Goal: Navigation & Orientation: Find specific page/section

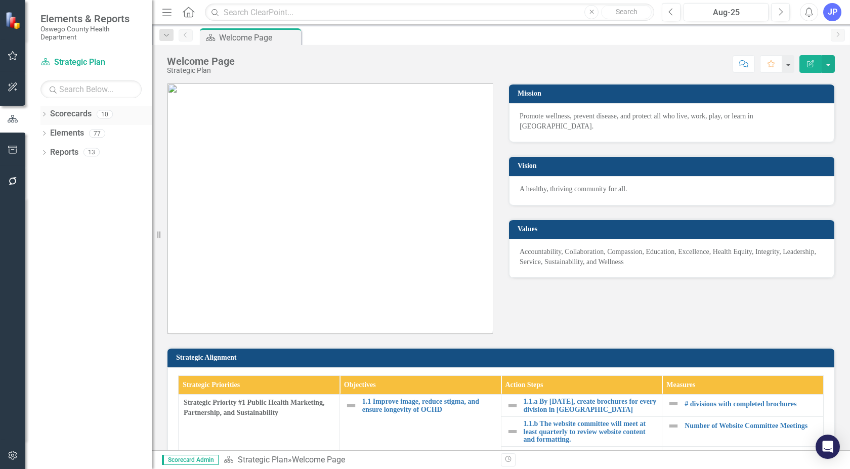
click at [41, 115] on icon "Dropdown" at bounding box center [43, 115] width 7 height 6
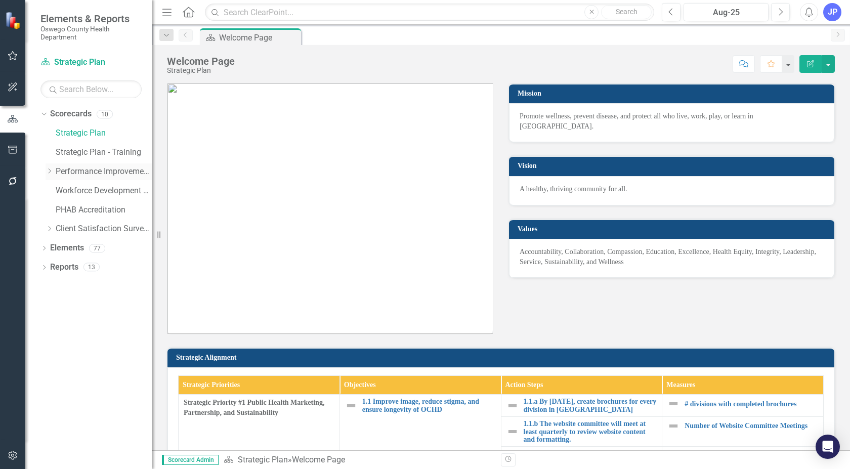
click at [52, 170] on icon "Dropdown" at bounding box center [50, 171] width 8 height 6
click at [46, 285] on icon "Dropdown" at bounding box center [43, 288] width 7 height 6
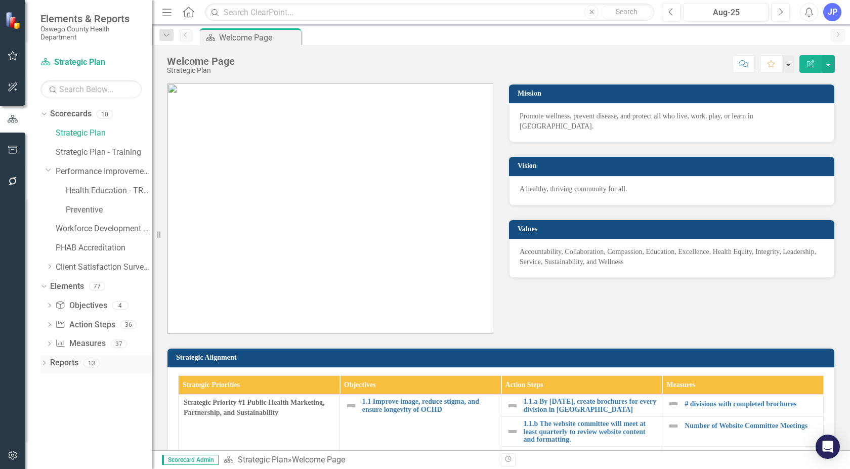
click at [43, 361] on div "Dropdown" at bounding box center [43, 364] width 7 height 9
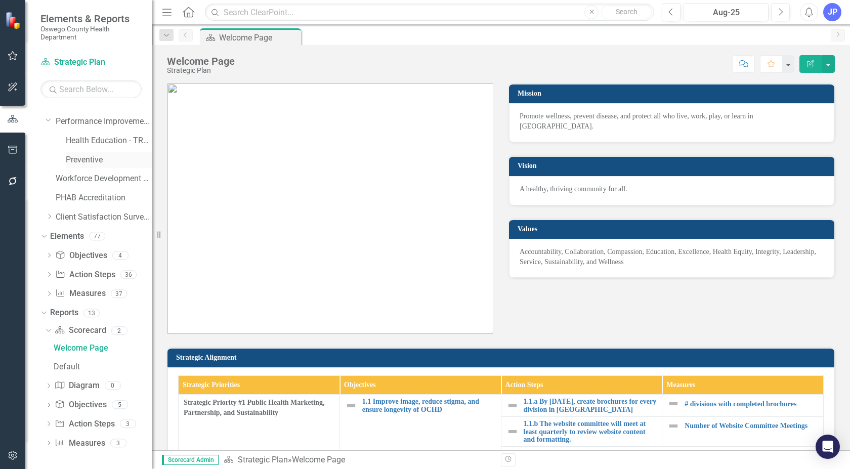
click at [90, 159] on link "Preventive" at bounding box center [109, 160] width 86 height 12
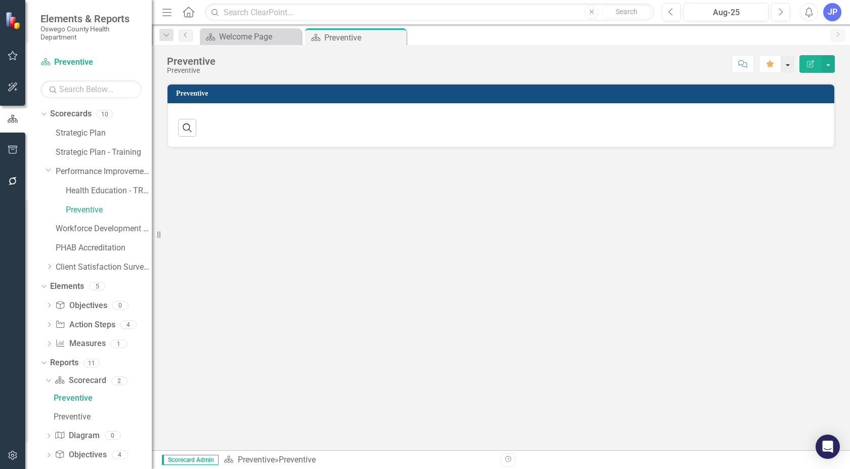
click at [788, 65] on button "button" at bounding box center [788, 64] width 13 height 18
click at [325, 40] on div "Preventive" at bounding box center [352, 37] width 54 height 13
click at [325, 39] on div "Preventive" at bounding box center [352, 37] width 54 height 13
click at [331, 35] on div "Preventive" at bounding box center [352, 37] width 54 height 13
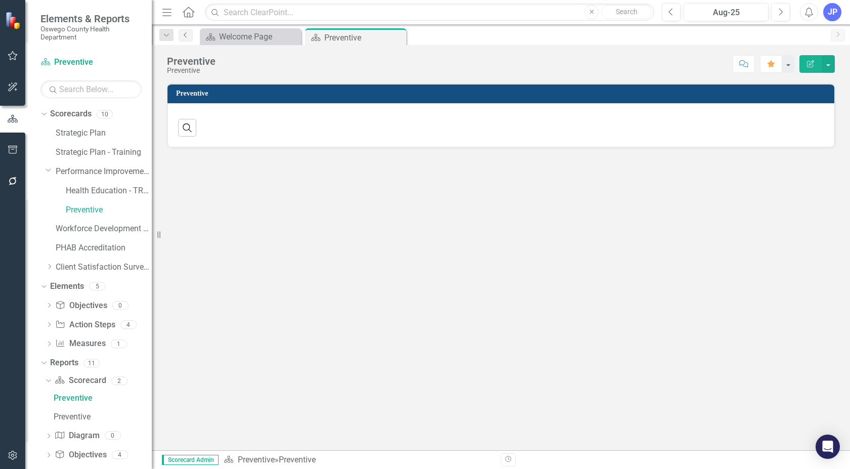
click at [187, 37] on icon "Previous" at bounding box center [186, 35] width 8 height 6
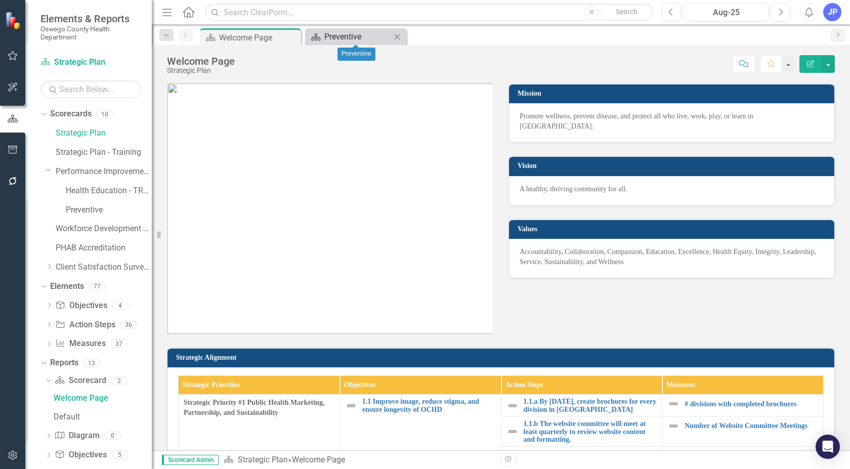
click at [351, 35] on div "Preventive" at bounding box center [358, 36] width 67 height 13
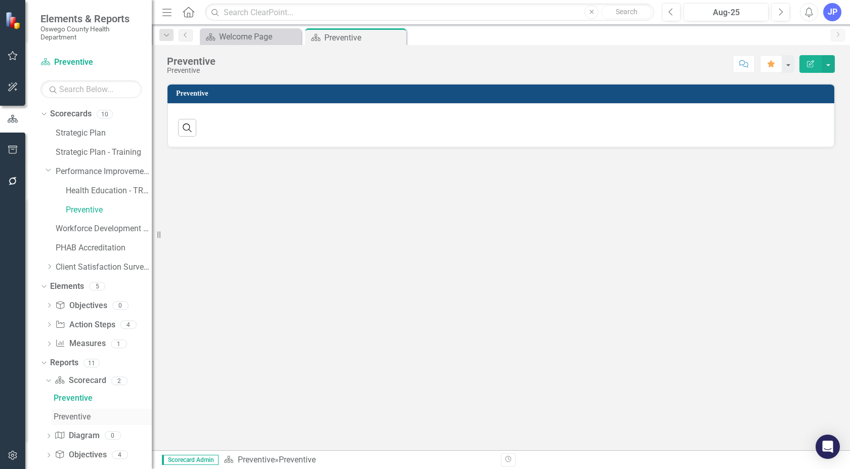
click at [64, 416] on div "Preventive" at bounding box center [103, 417] width 98 height 9
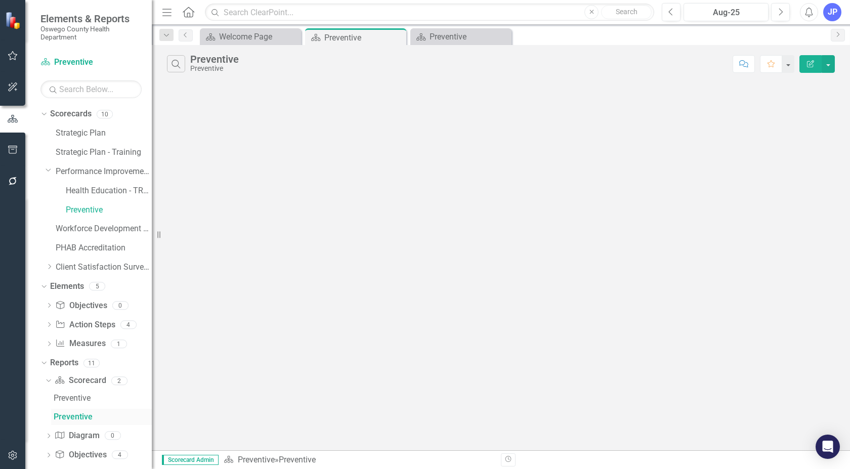
scroll to position [50, 0]
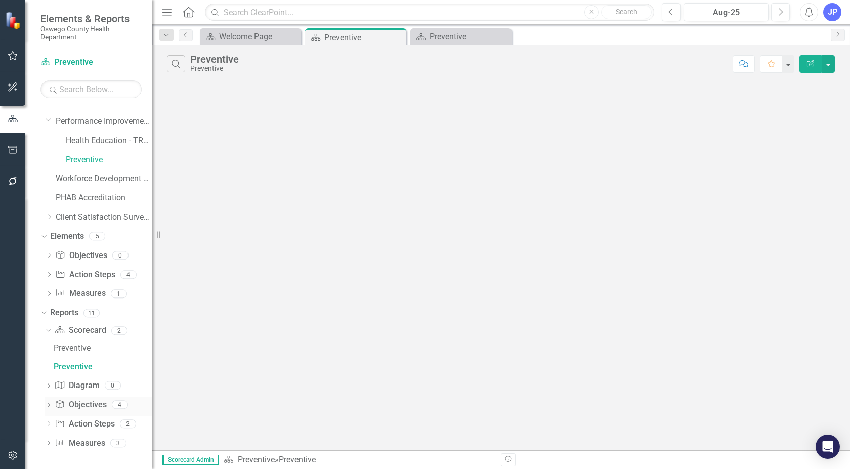
click at [84, 404] on link "Objective Objectives" at bounding box center [81, 405] width 52 height 12
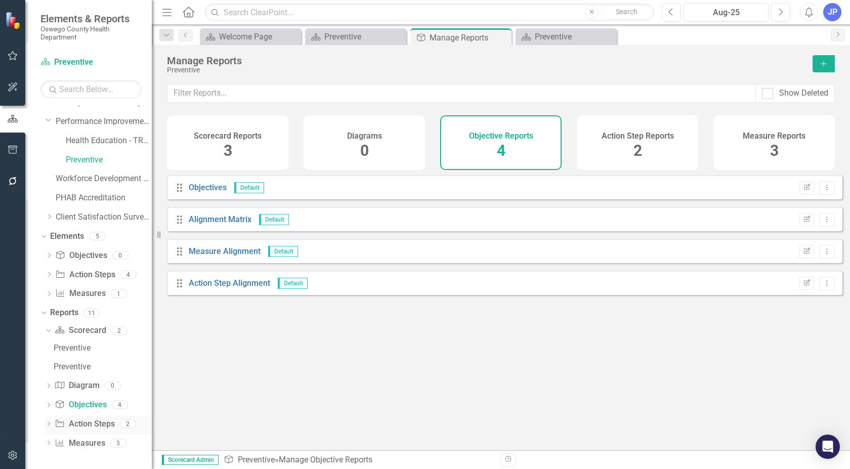
click at [81, 424] on link "Action Step Action Steps" at bounding box center [85, 425] width 60 height 12
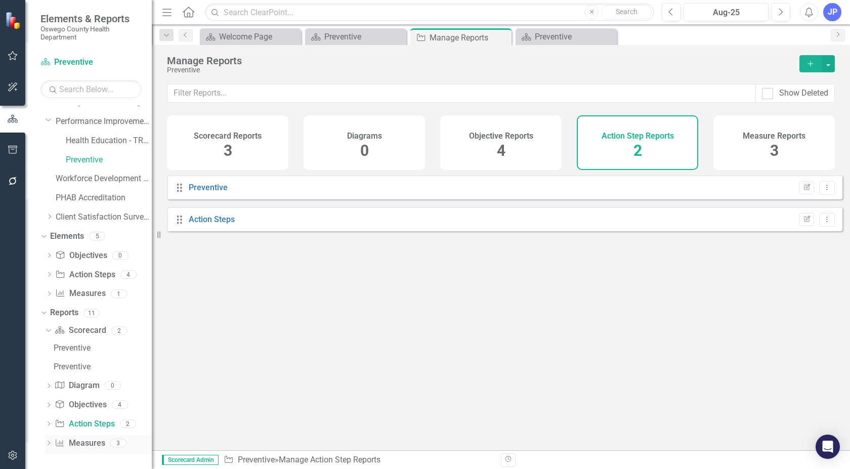
click at [81, 441] on link "Measure Measures" at bounding box center [80, 444] width 50 height 12
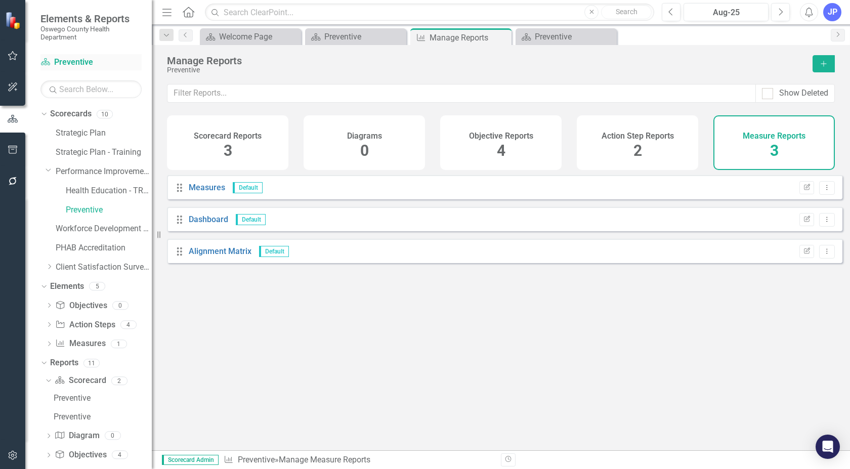
click at [73, 61] on link "Scorecard Preventive" at bounding box center [90, 63] width 101 height 12
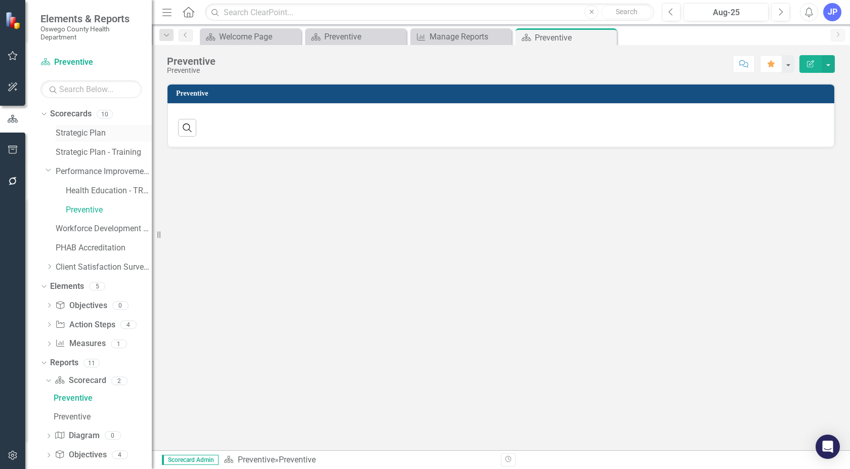
click at [79, 130] on link "Strategic Plan" at bounding box center [104, 134] width 96 height 12
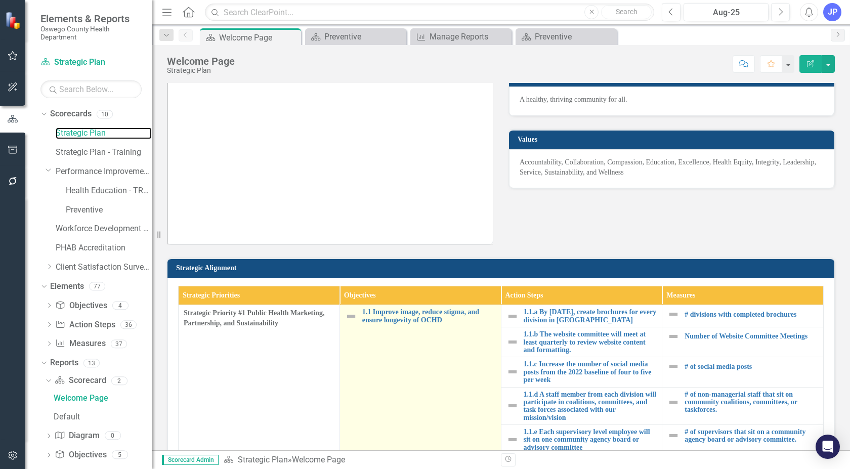
scroll to position [202, 0]
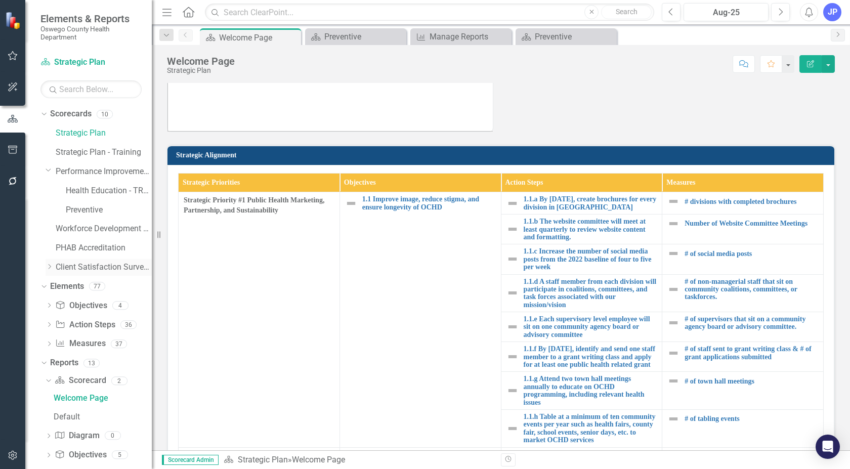
click at [49, 269] on icon at bounding box center [50, 267] width 3 height 5
click at [78, 283] on link "MCH Services" at bounding box center [109, 287] width 86 height 12
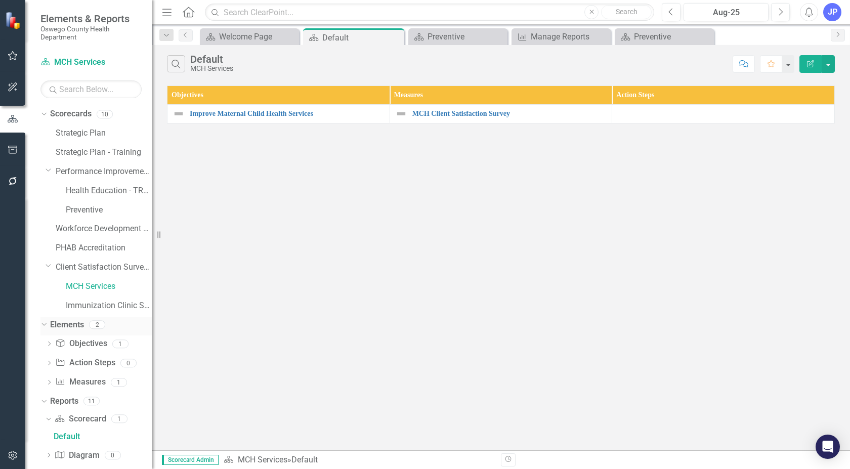
click at [43, 323] on icon "Dropdown" at bounding box center [43, 324] width 6 height 7
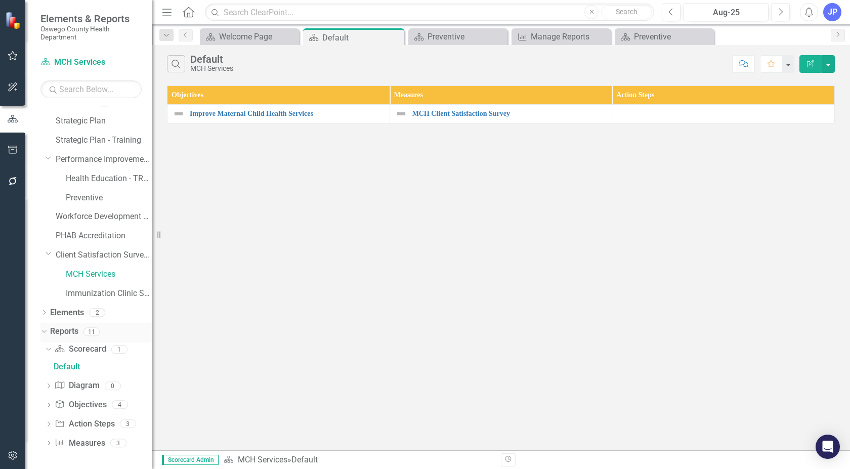
click at [58, 331] on link "Reports" at bounding box center [64, 332] width 28 height 12
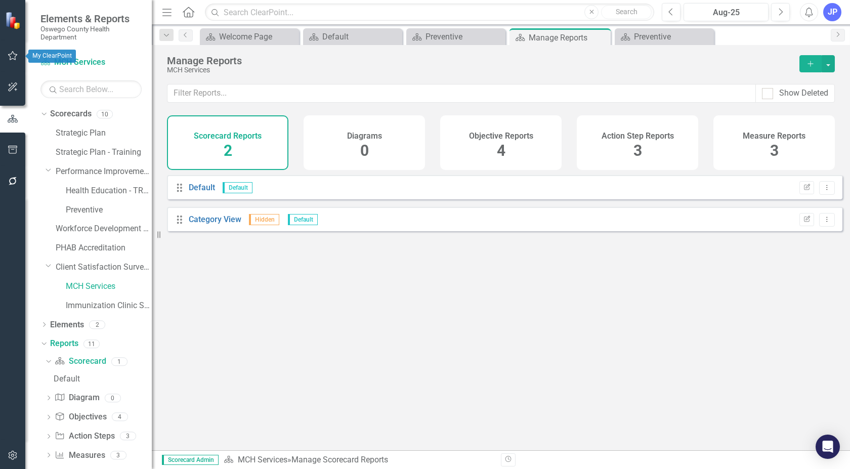
click at [11, 53] on icon "button" at bounding box center [13, 56] width 11 height 8
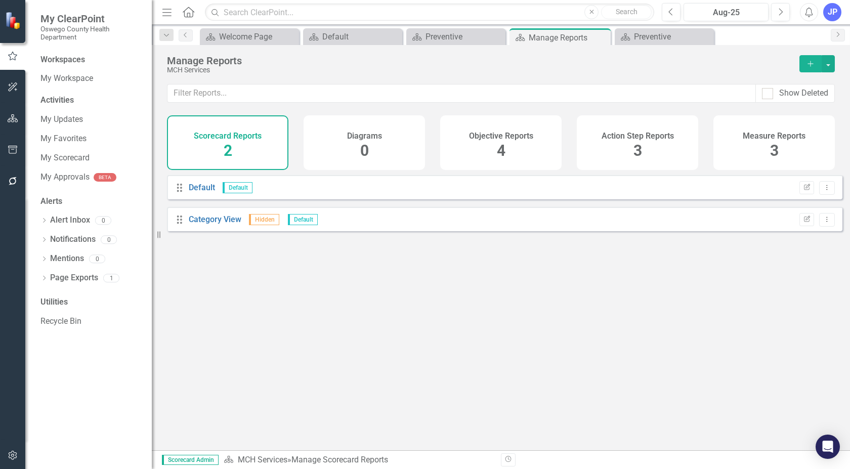
click at [15, 22] on img at bounding box center [14, 20] width 18 height 18
click at [10, 143] on button "button" at bounding box center [13, 150] width 23 height 21
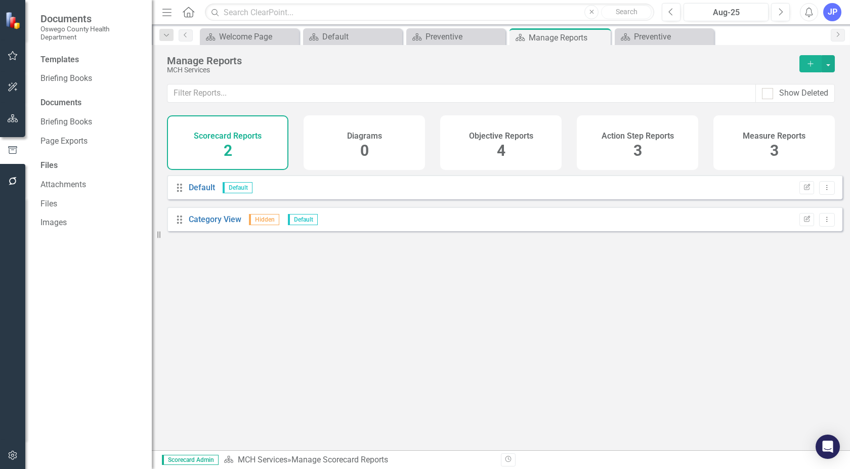
click at [186, 8] on icon "Home" at bounding box center [188, 12] width 13 height 11
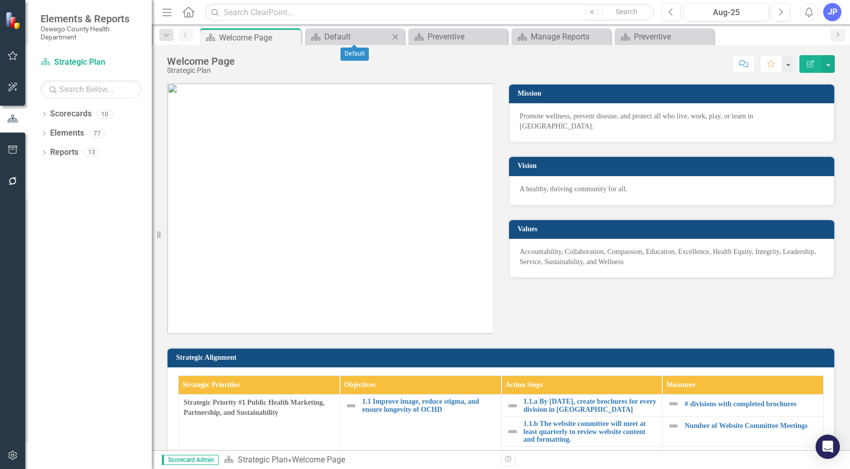
click at [400, 36] on icon "Close" at bounding box center [395, 37] width 10 height 8
click at [0, 0] on icon "Close" at bounding box center [0, 0] width 0 height 0
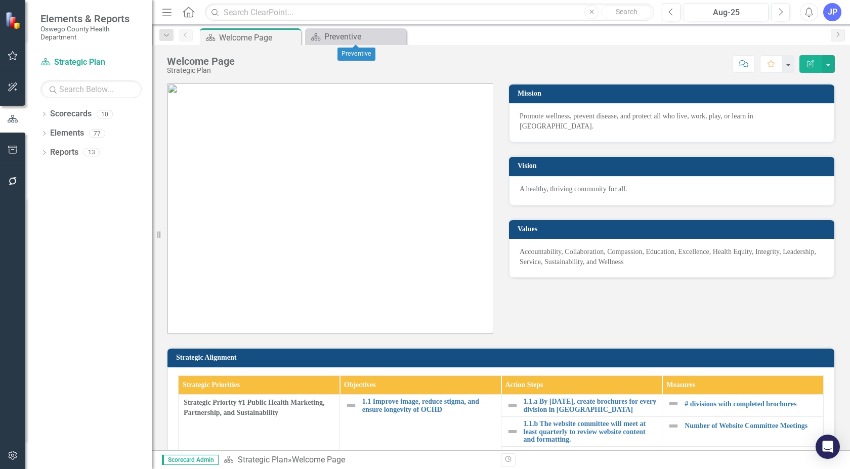
click at [0, 0] on icon "Close" at bounding box center [0, 0] width 0 height 0
click at [168, 14] on icon "Menu" at bounding box center [166, 12] width 13 height 11
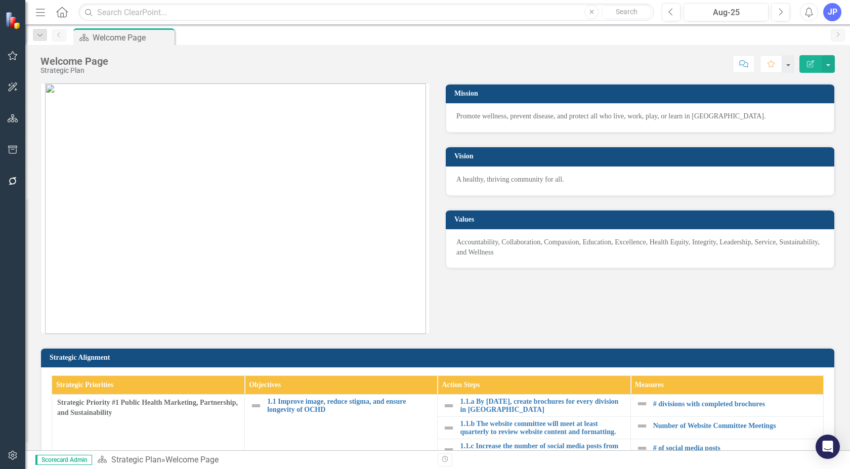
click at [37, 12] on icon "button" at bounding box center [40, 12] width 9 height 7
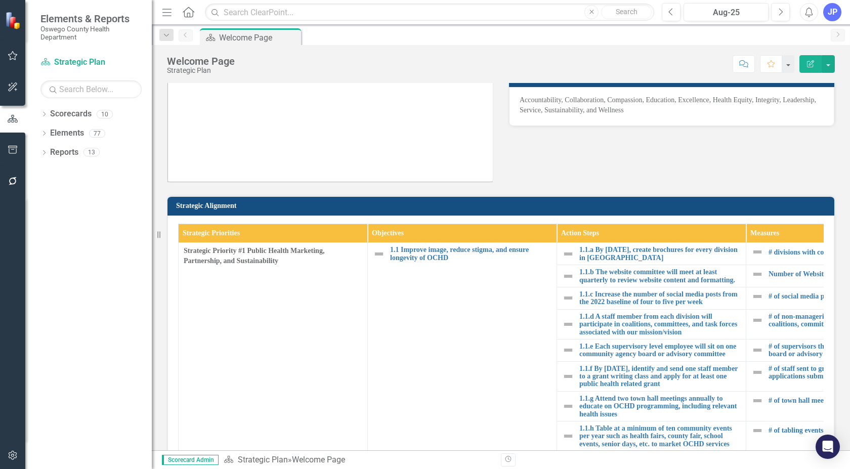
scroll to position [153, 0]
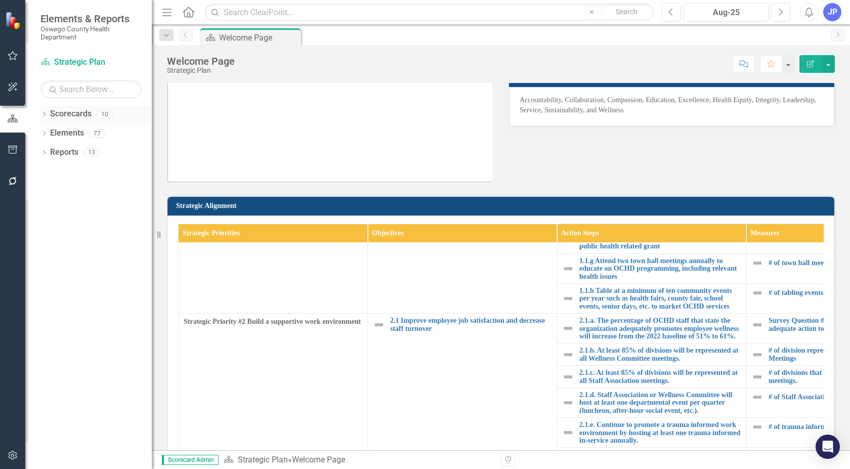
click at [44, 113] on icon "Dropdown" at bounding box center [43, 115] width 7 height 6
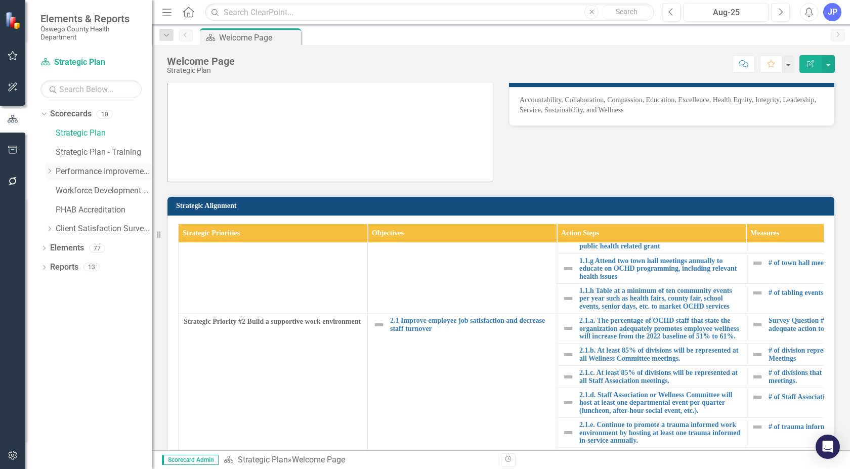
click at [49, 169] on icon "Dropdown" at bounding box center [50, 171] width 8 height 6
click at [71, 208] on link "Preventive" at bounding box center [109, 211] width 86 height 12
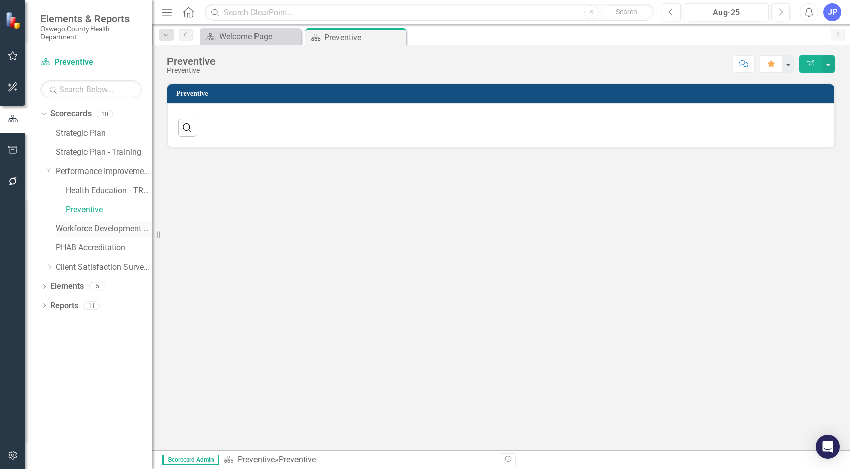
click at [97, 227] on link "Workforce Development Plan" at bounding box center [104, 229] width 96 height 12
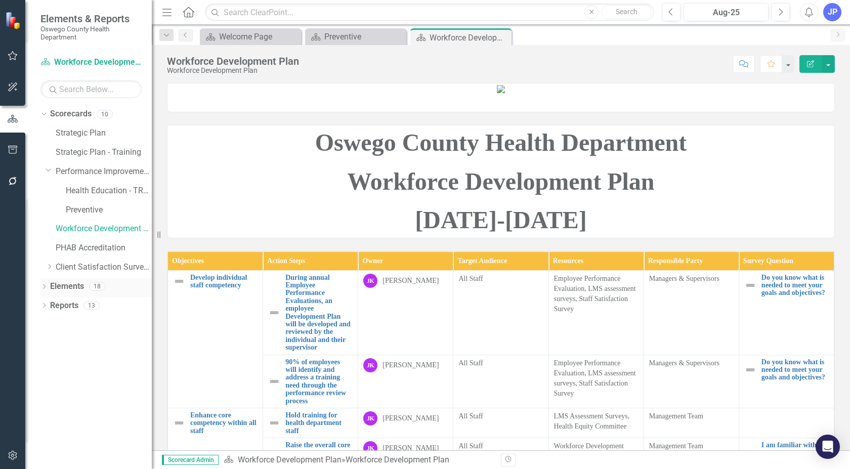
click at [45, 288] on icon "Dropdown" at bounding box center [43, 288] width 7 height 6
click at [44, 360] on div "Dropdown" at bounding box center [43, 364] width 7 height 9
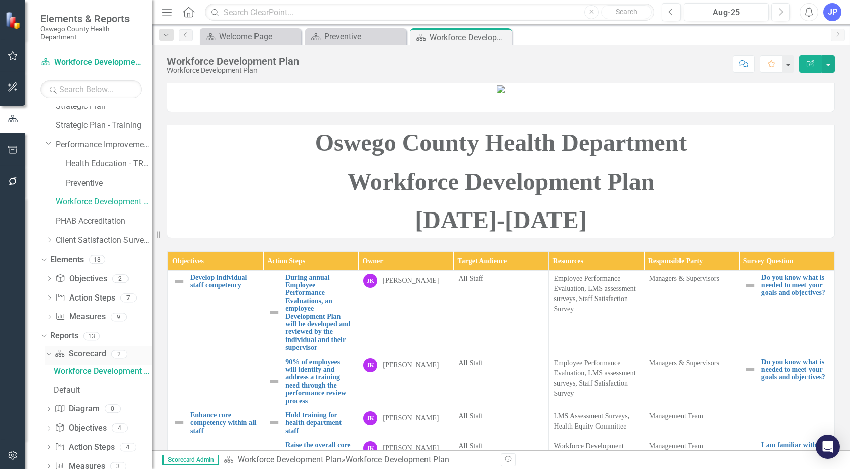
scroll to position [50, 0]
